Goal: Obtain resource: Obtain resource

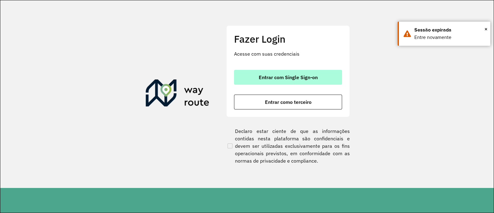
click at [308, 76] on span "Entrar com Single Sign-on" at bounding box center [288, 77] width 59 height 5
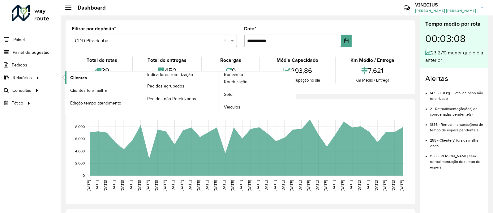
click at [88, 78] on link "Clientes" at bounding box center [103, 77] width 77 height 12
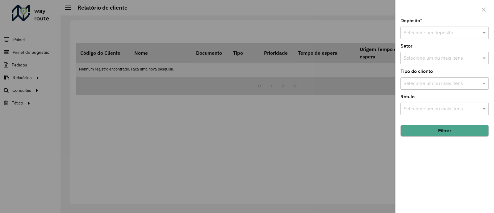
click at [420, 37] on div "Selecione um depósito" at bounding box center [445, 33] width 88 height 12
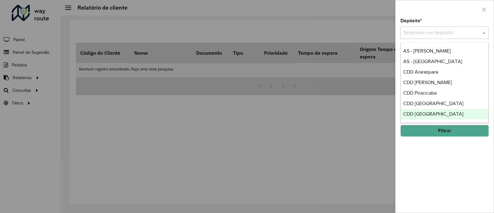
click at [426, 112] on span "CDD [GEOGRAPHIC_DATA]" at bounding box center [434, 113] width 60 height 5
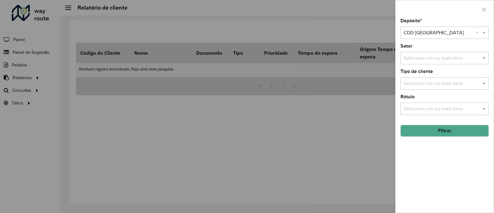
click at [430, 132] on button "Filtrar" at bounding box center [445, 131] width 88 height 12
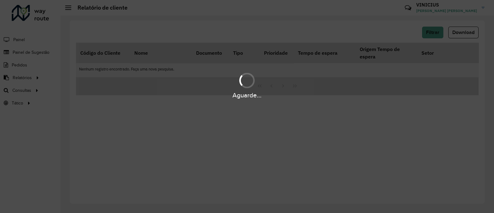
drag, startPoint x: 223, startPoint y: 97, endPoint x: 267, endPoint y: 95, distance: 44.0
click at [267, 95] on div "Aguarde..." at bounding box center [247, 95] width 494 height 10
click at [269, 96] on div "Aguarde..." at bounding box center [247, 95] width 494 height 10
click at [233, 103] on div "Aguarde..." at bounding box center [247, 106] width 494 height 213
drag, startPoint x: 227, startPoint y: 95, endPoint x: 258, endPoint y: 93, distance: 30.7
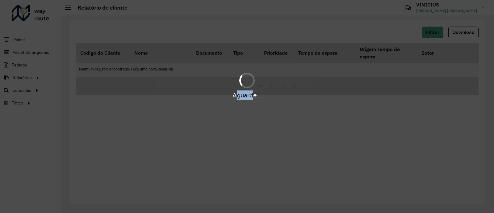
click at [254, 93] on div "Aguarde..." at bounding box center [247, 95] width 494 height 10
click at [232, 86] on div "Aguarde..." at bounding box center [247, 84] width 494 height 29
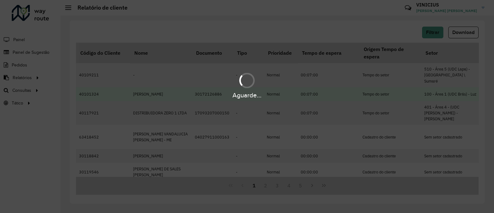
drag, startPoint x: 222, startPoint y: 93, endPoint x: 254, endPoint y: 90, distance: 32.3
click at [254, 90] on hb-app "Aguarde... Pop-up bloqueado! Seu navegador bloqueou automáticamente a abertura …" at bounding box center [247, 106] width 494 height 213
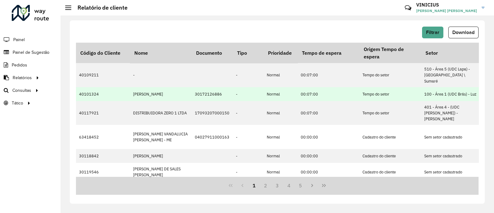
click at [254, 90] on td "-" at bounding box center [248, 94] width 31 height 14
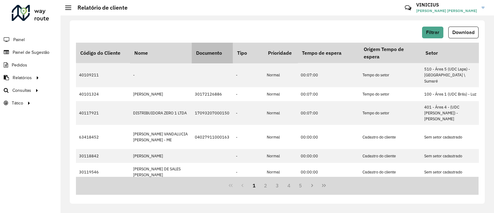
click at [219, 45] on th "Documento" at bounding box center [212, 53] width 41 height 20
click at [227, 33] on div "Filtrar Download" at bounding box center [277, 33] width 403 height 12
click at [457, 30] on span "Download" at bounding box center [464, 32] width 22 height 5
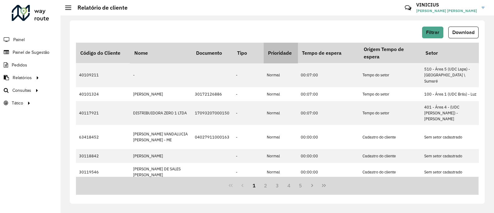
click at [275, 53] on th "Prioridade" at bounding box center [281, 53] width 34 height 20
click at [289, 37] on div "Filtrar Download" at bounding box center [277, 33] width 403 height 12
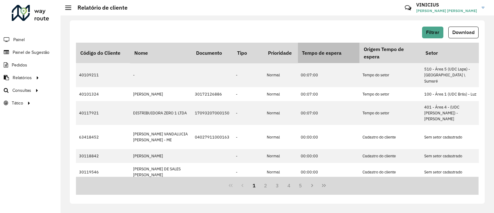
click at [326, 51] on th "Tempo de espera" at bounding box center [329, 53] width 62 height 20
click at [326, 43] on th "Tempo de espera" at bounding box center [329, 53] width 62 height 20
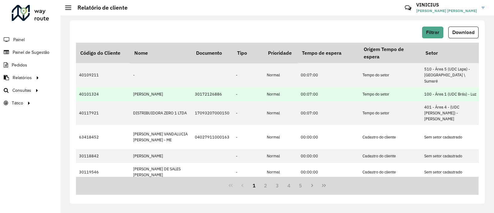
drag, startPoint x: 227, startPoint y: 88, endPoint x: 189, endPoint y: 91, distance: 37.8
click at [209, 92] on td "30172126886" at bounding box center [212, 94] width 41 height 14
